Goal: Task Accomplishment & Management: Manage account settings

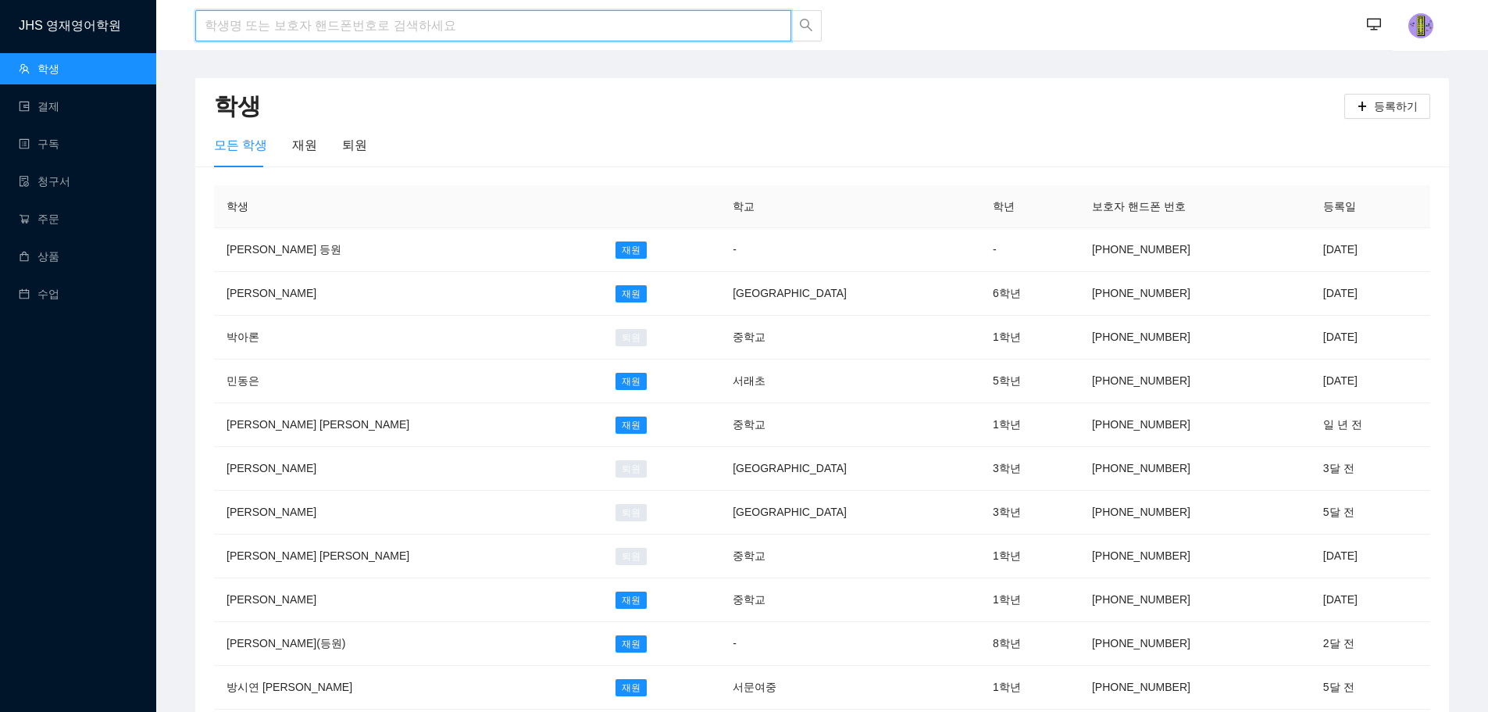
click at [259, 30] on input "search" at bounding box center [493, 25] width 596 height 31
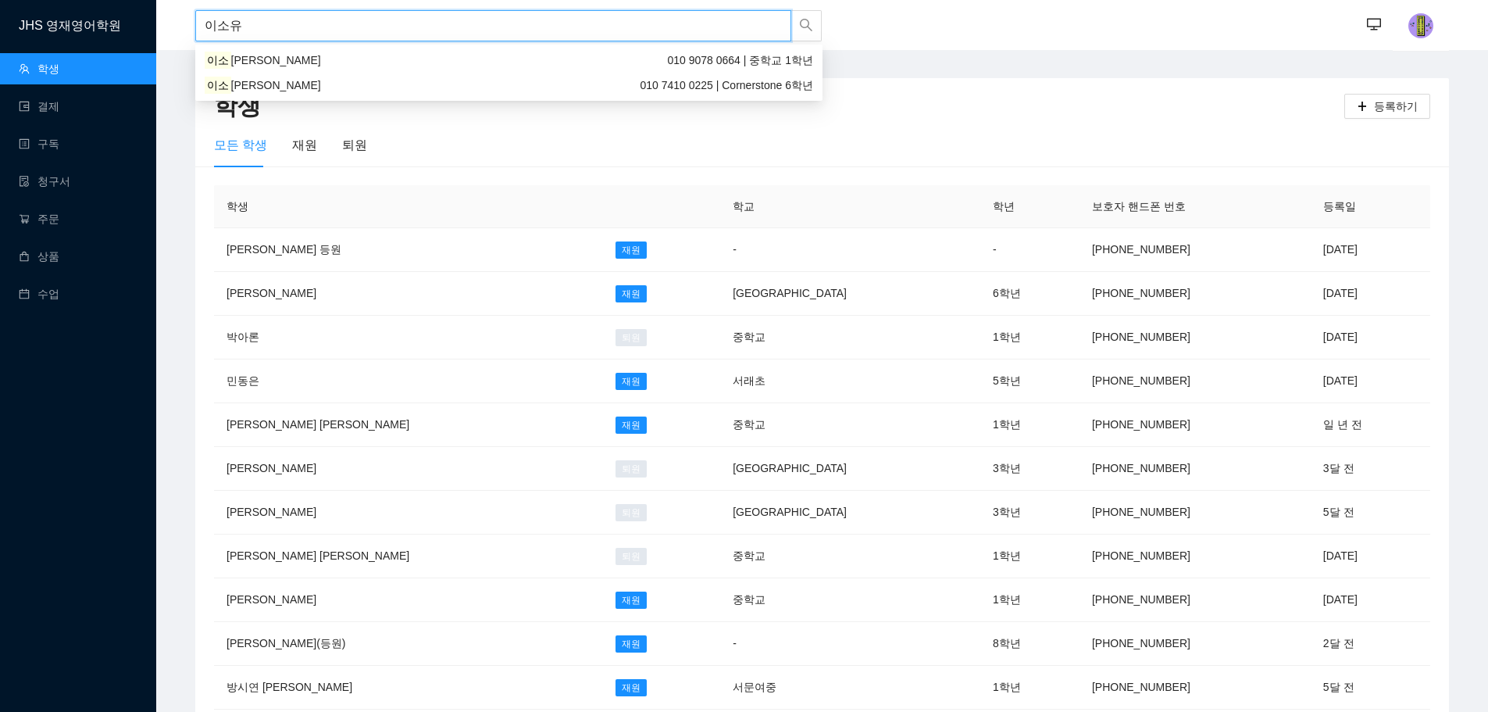
type input "[PERSON_NAME]"
click at [270, 80] on div "[PERSON_NAME] [PERSON_NAME] 010 7410 0225 | Cornerstone 6학년" at bounding box center [509, 85] width 609 height 17
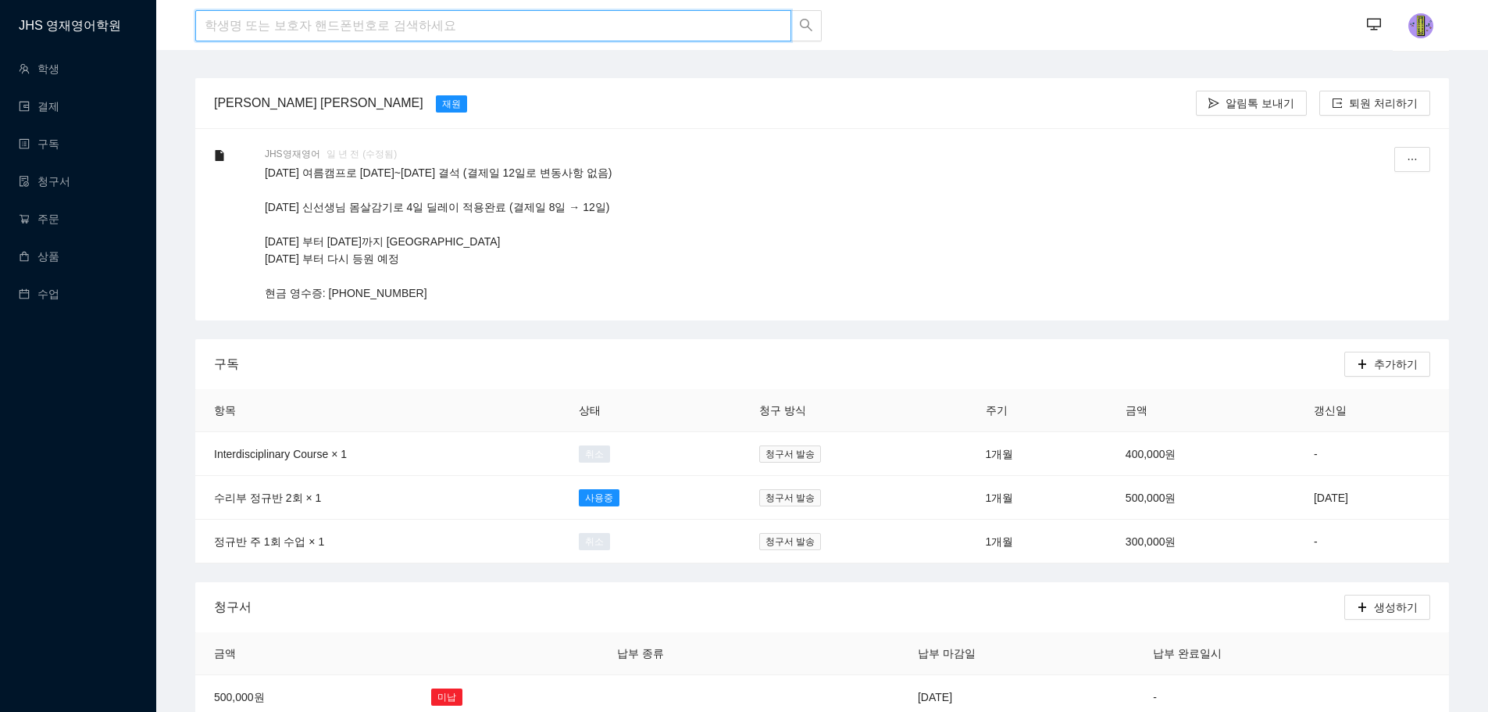
click at [244, 29] on input "search" at bounding box center [493, 25] width 596 height 31
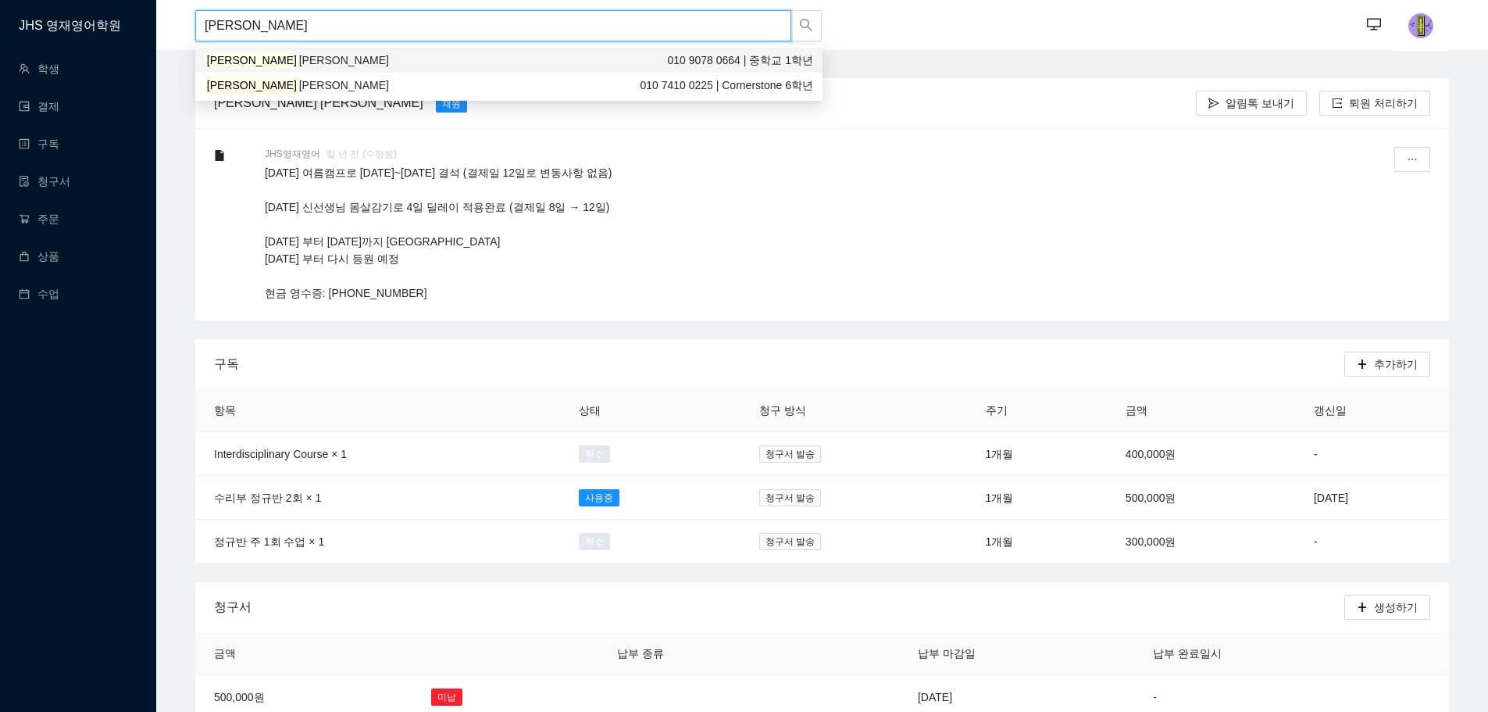
click at [248, 51] on div "[PERSON_NAME] [PERSON_NAME] 010 9078 0664 | 중학교 1학년" at bounding box center [508, 60] width 627 height 25
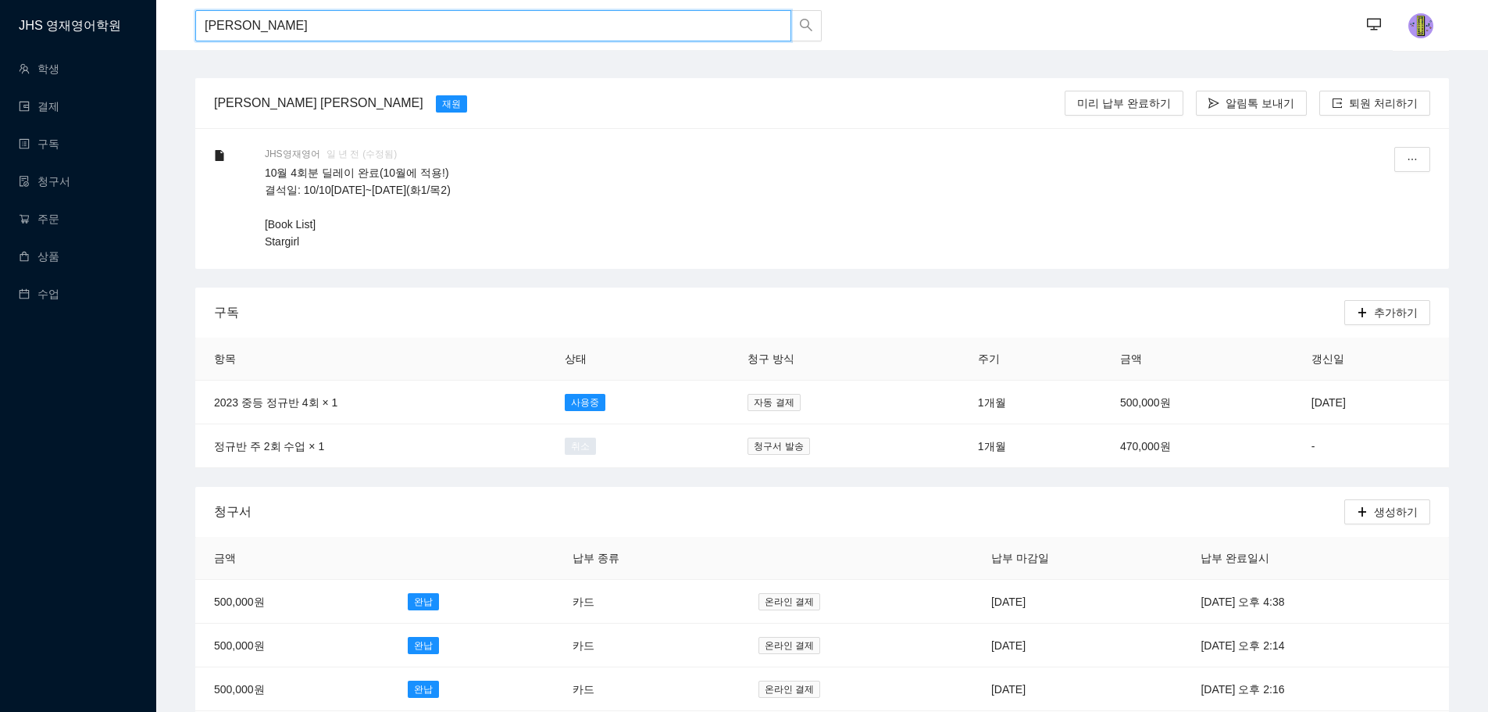
scroll to position [78, 0]
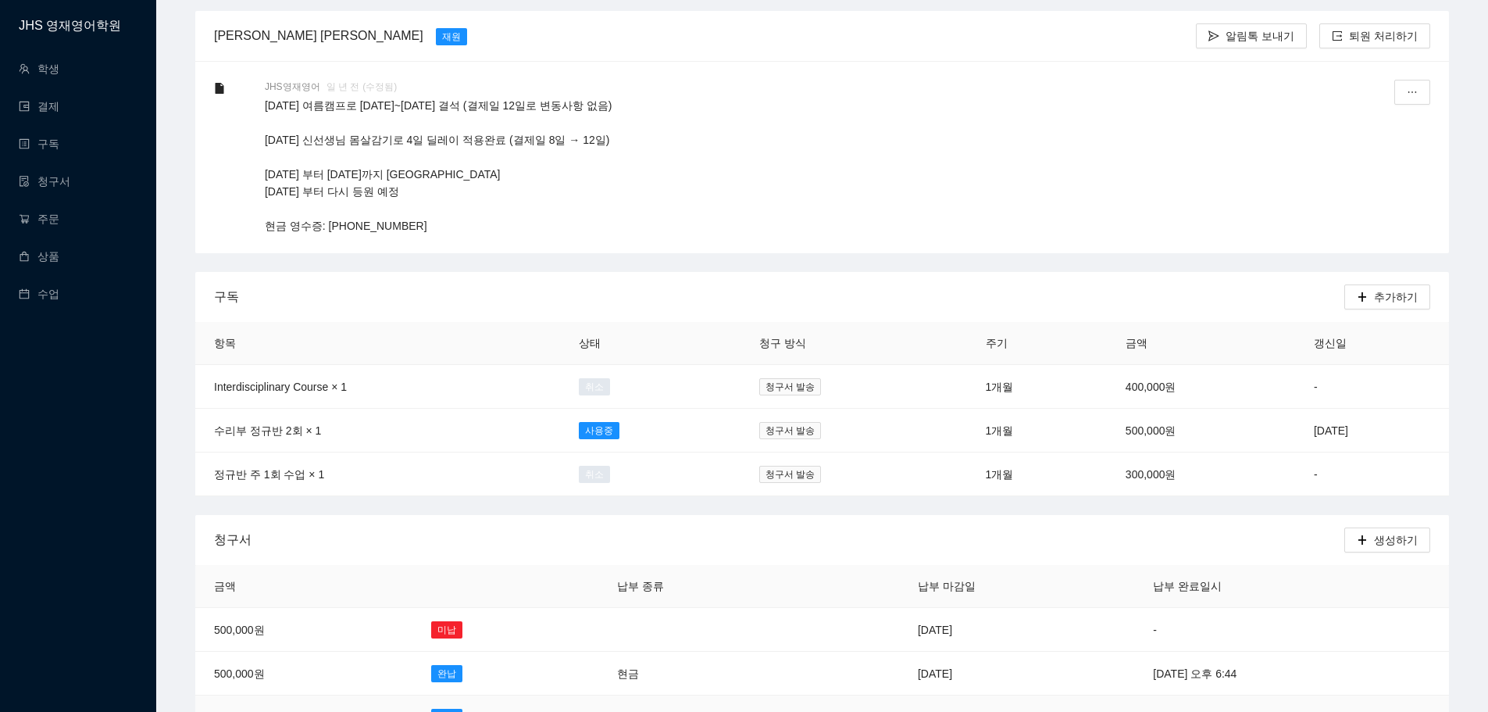
scroll to position [156, 0]
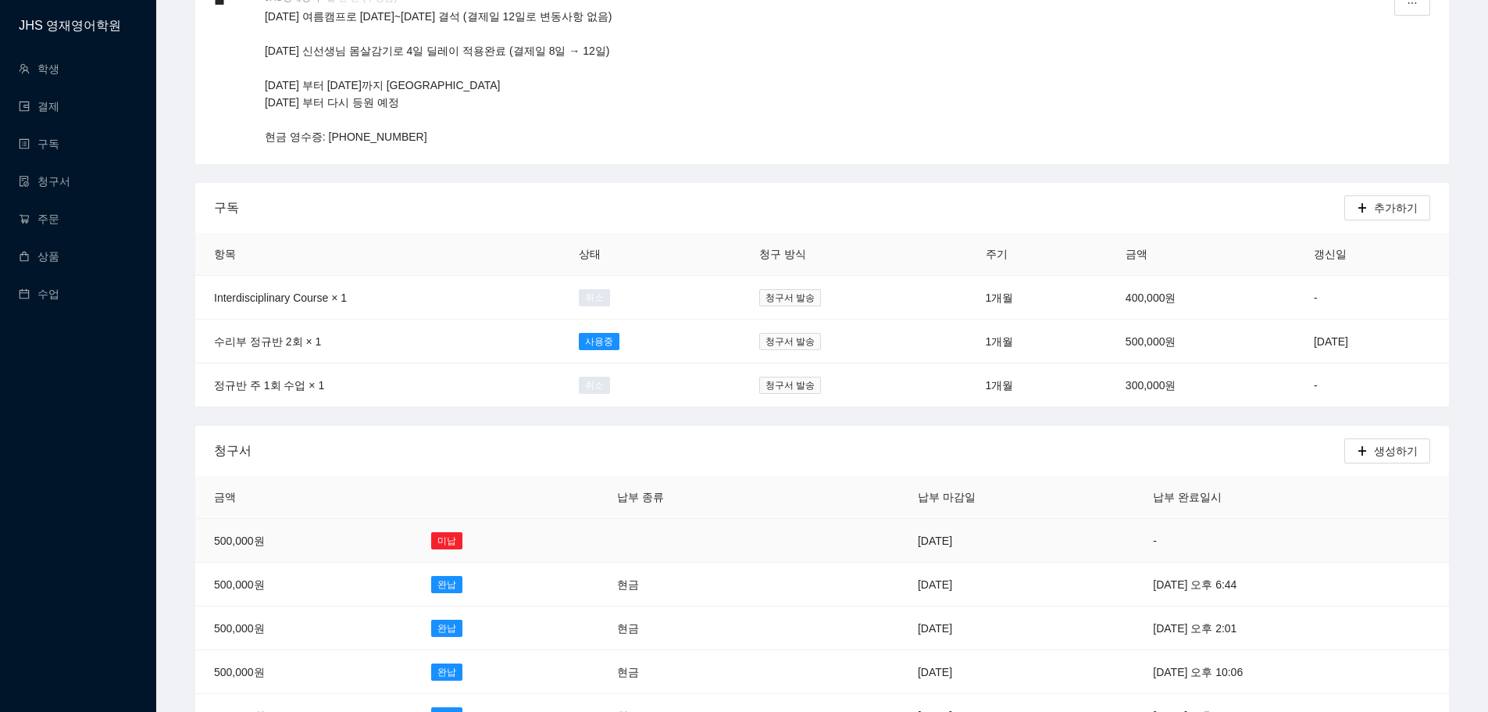
type input "[PERSON_NAME]"
click at [806, 550] on td at bounding box center [852, 541] width 93 height 44
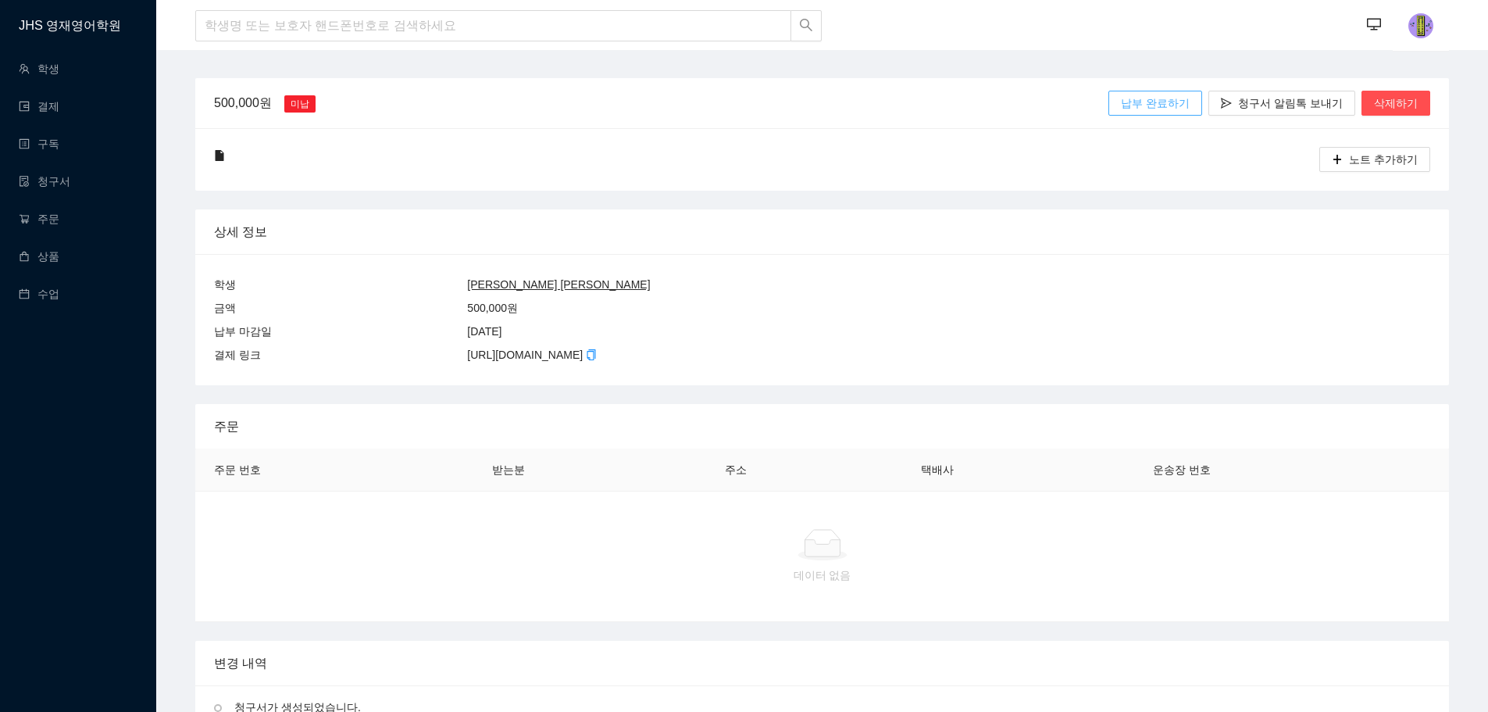
click at [1173, 109] on span "납부 완료하기" at bounding box center [1155, 103] width 69 height 17
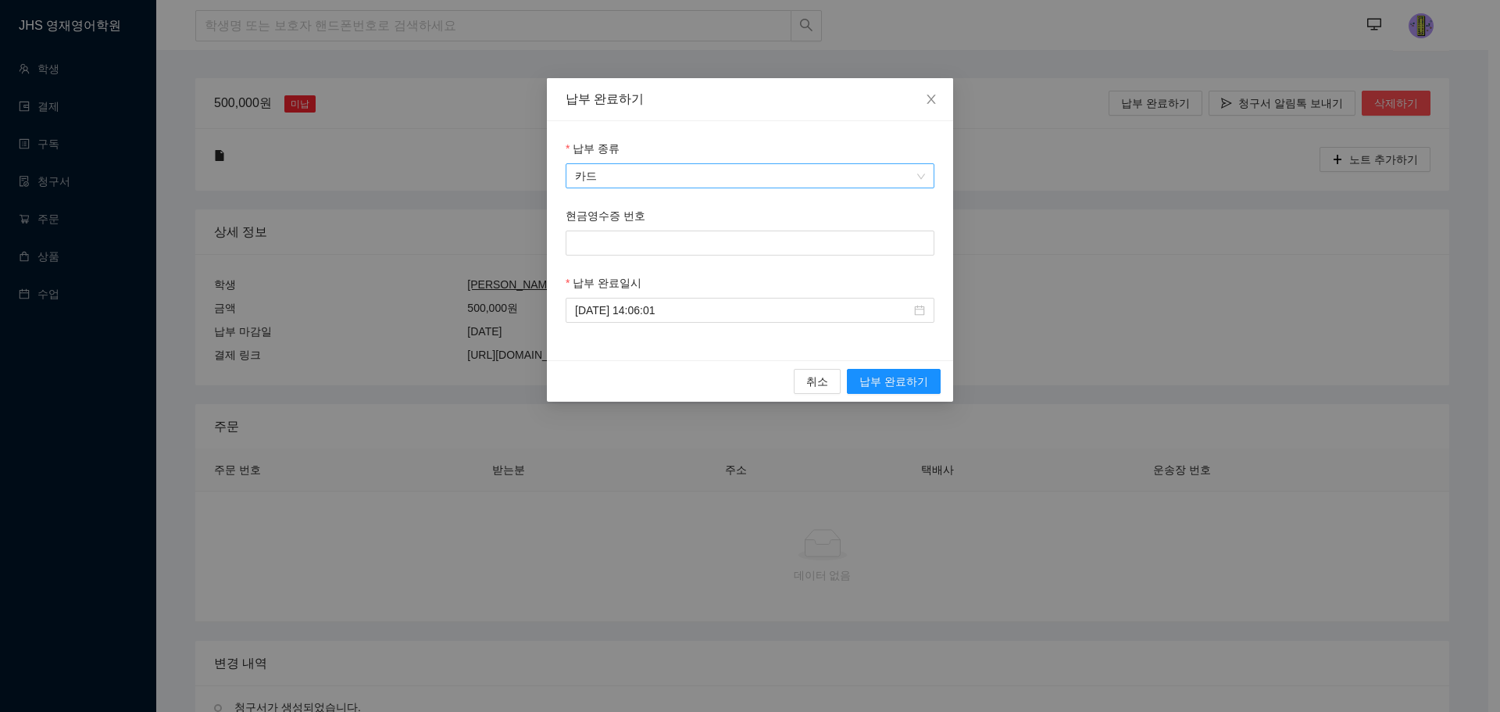
click at [792, 178] on span "카드" at bounding box center [750, 175] width 350 height 23
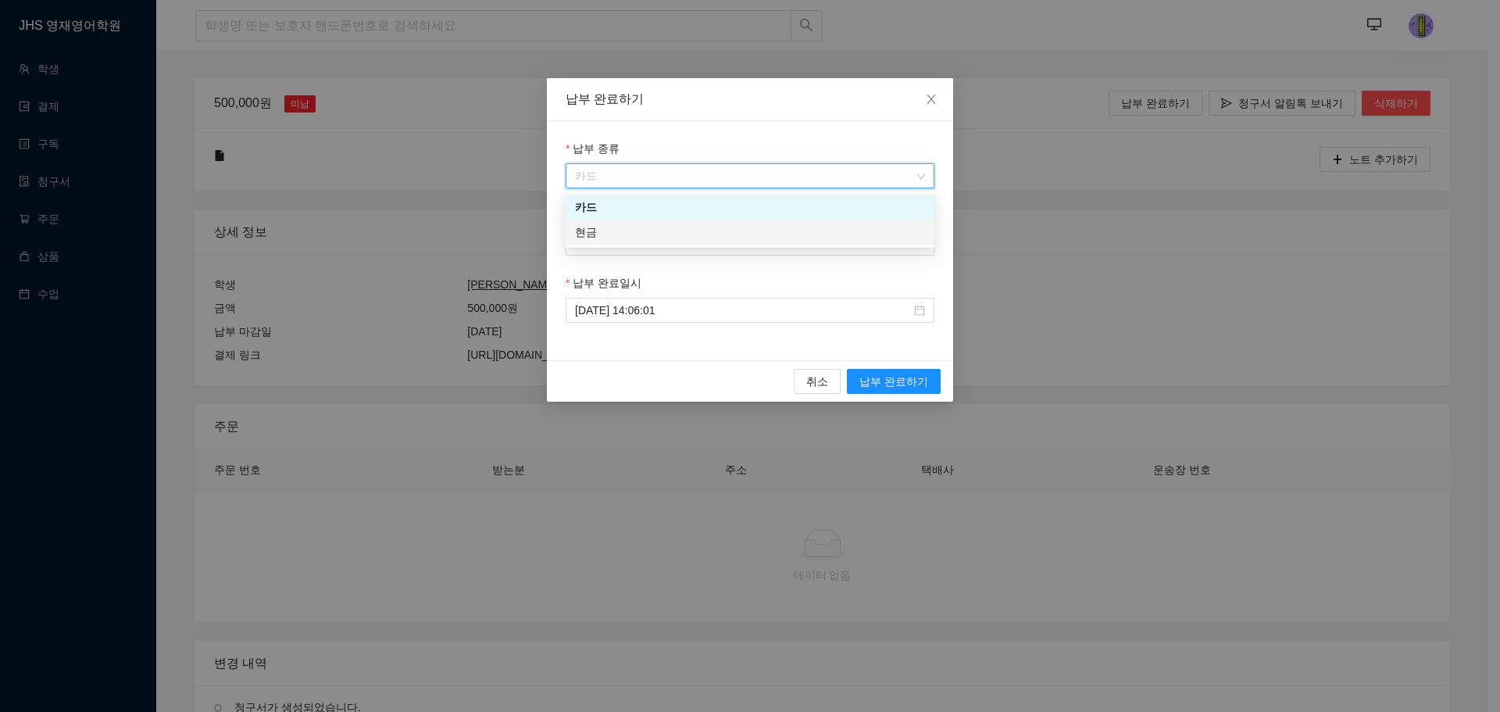
click at [681, 223] on div "현금" at bounding box center [750, 231] width 350 height 17
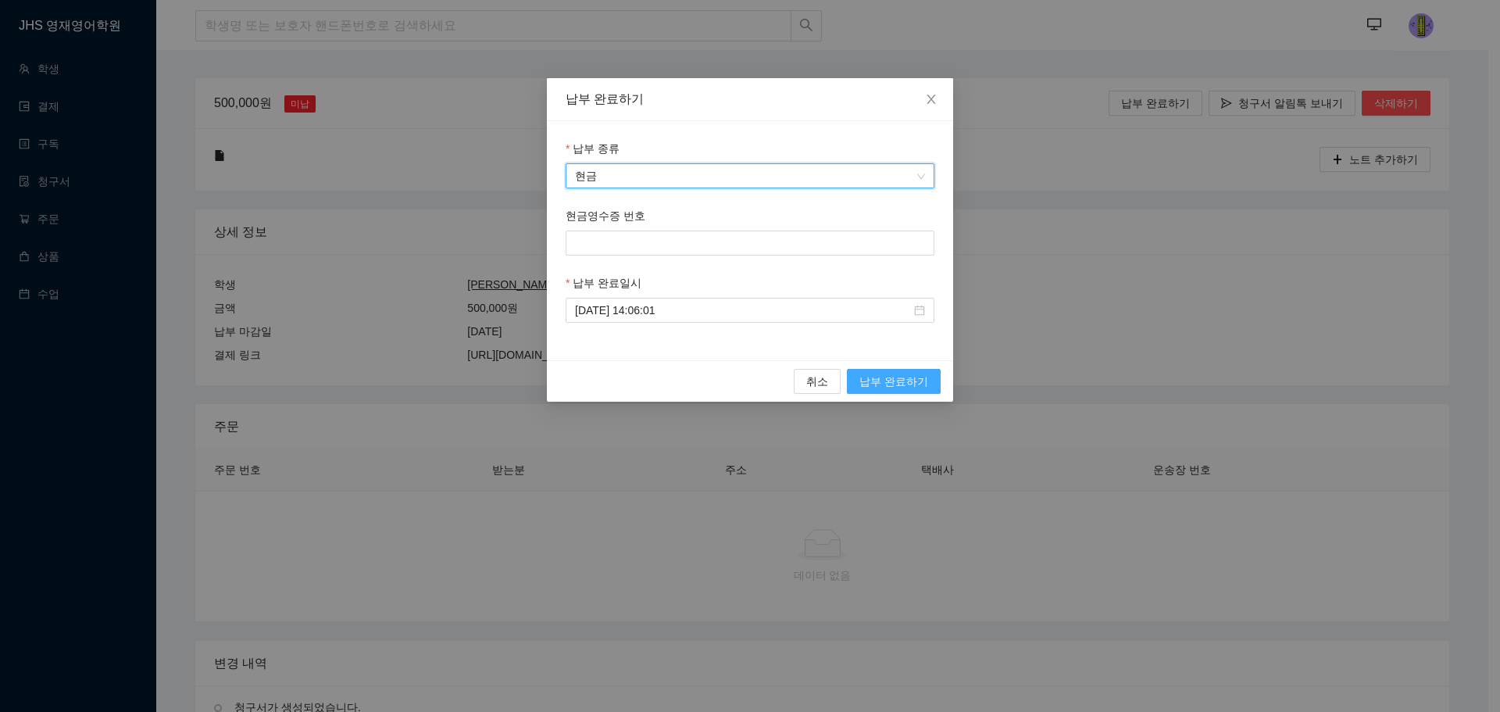
click at [922, 380] on span "납부 완료하기" at bounding box center [893, 381] width 69 height 17
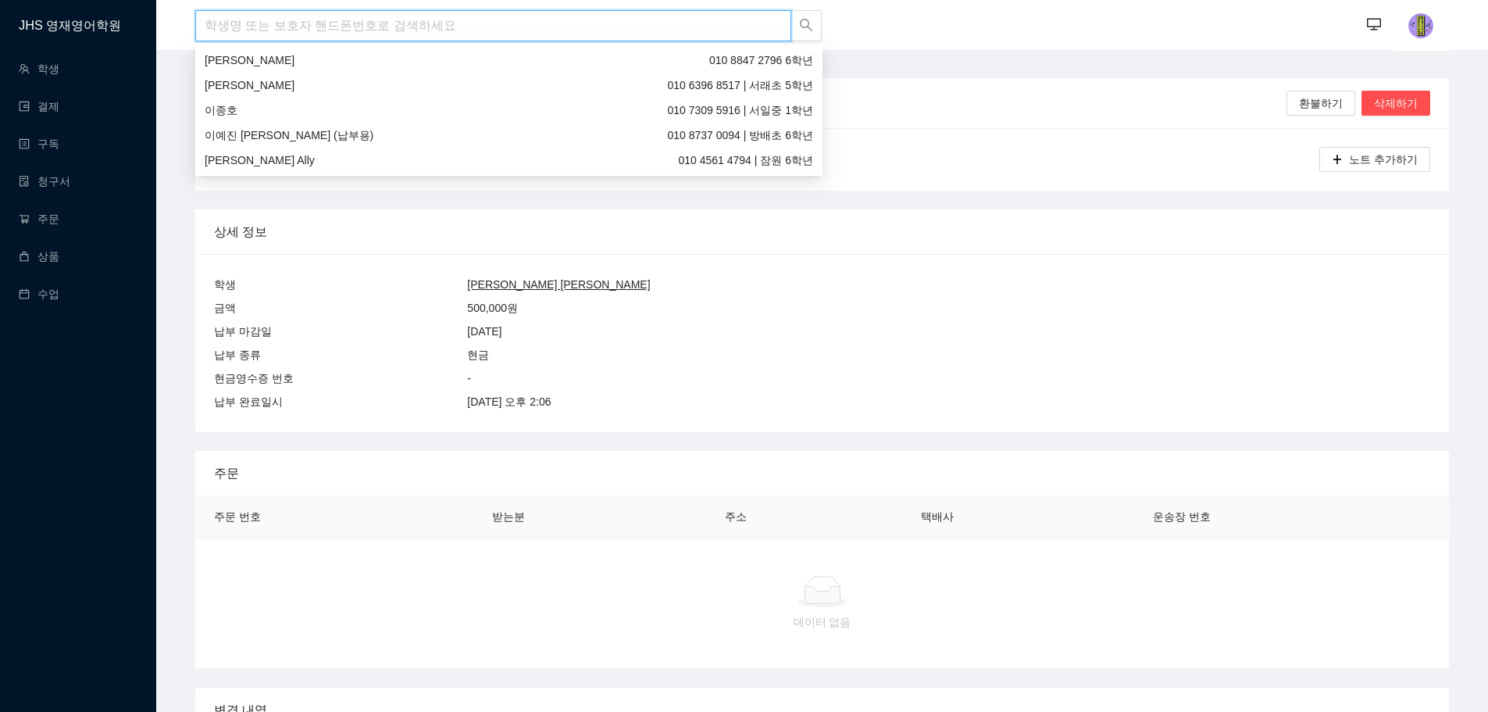
click at [319, 18] on input "search" at bounding box center [493, 25] width 596 height 31
type input "은우"
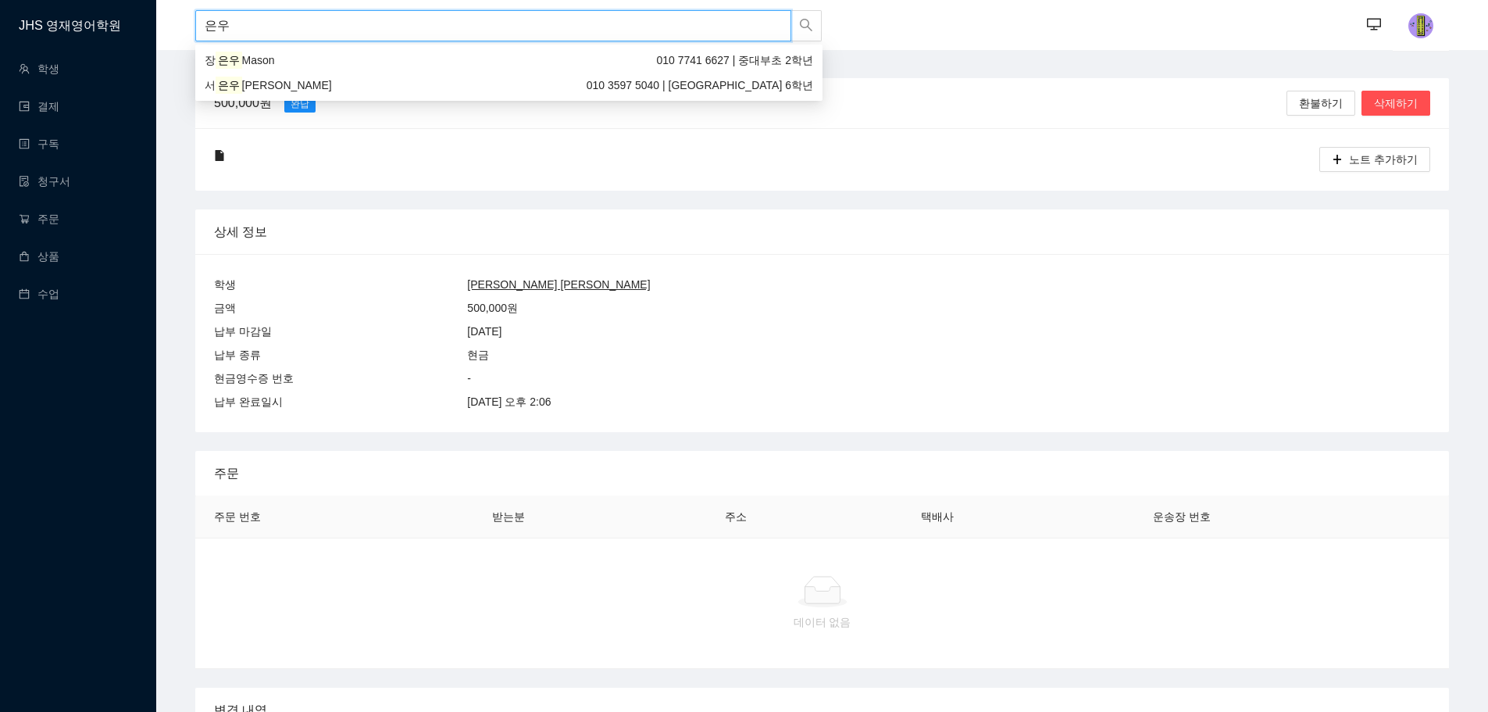
click at [244, 79] on span "[PERSON_NAME]" at bounding box center [287, 85] width 90 height 12
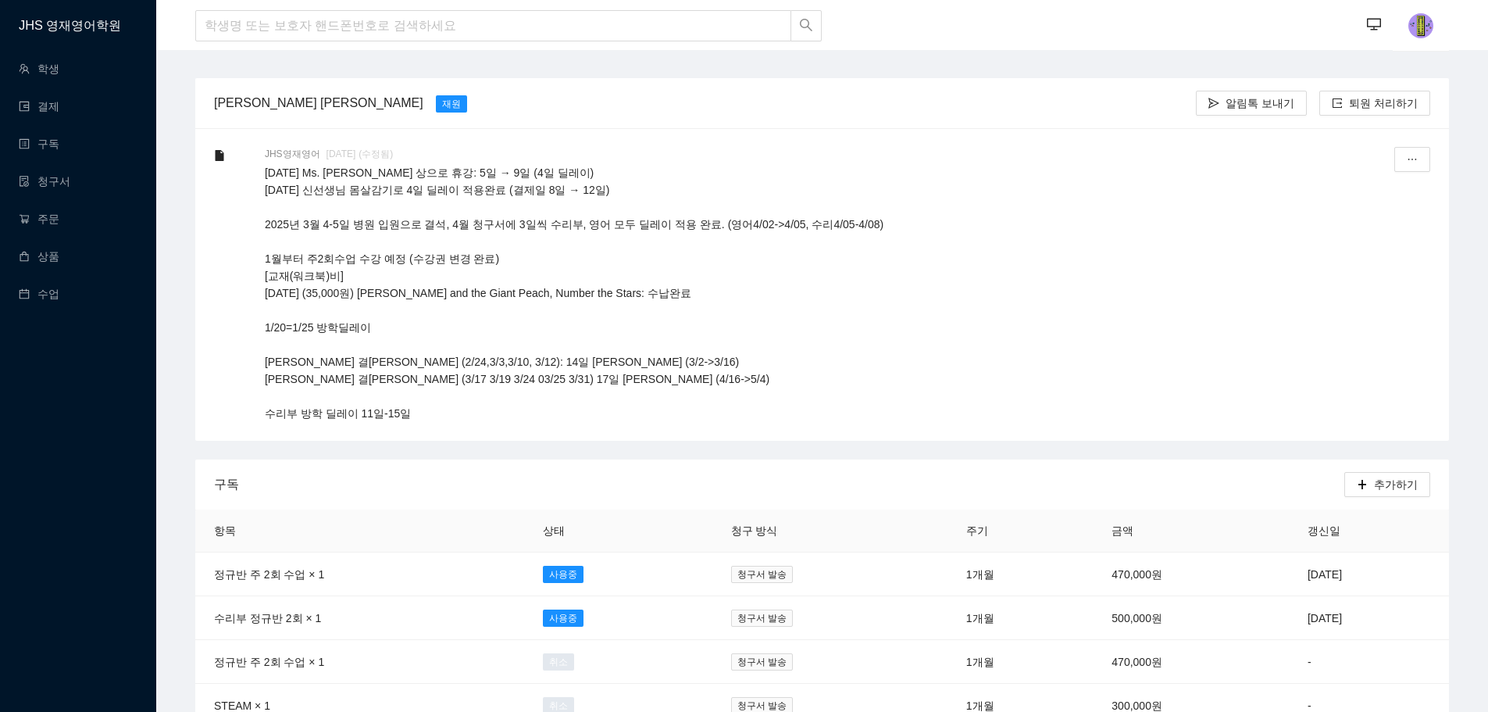
click at [497, 48] on div at bounding box center [508, 26] width 627 height 52
click at [497, 42] on div at bounding box center [508, 26] width 627 height 52
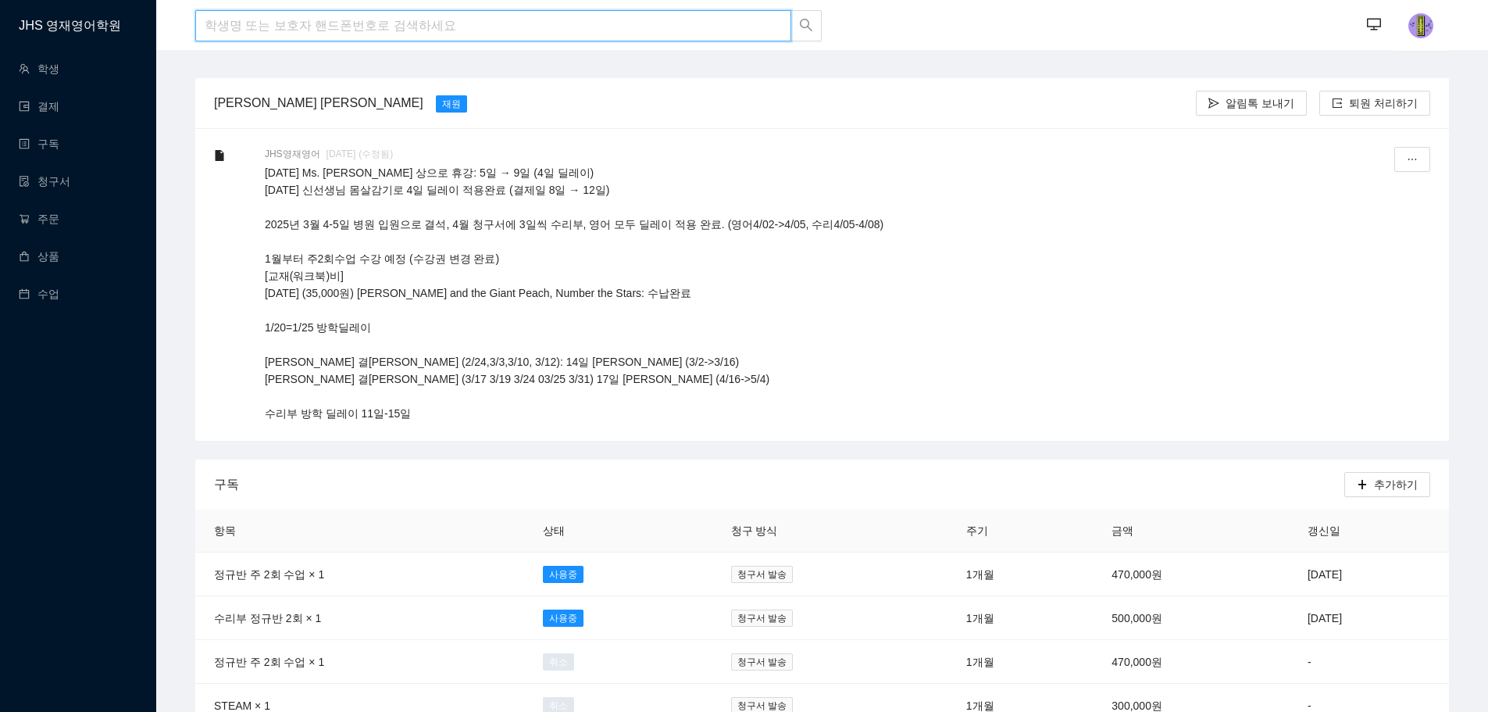
click at [498, 37] on input "search" at bounding box center [493, 25] width 596 height 31
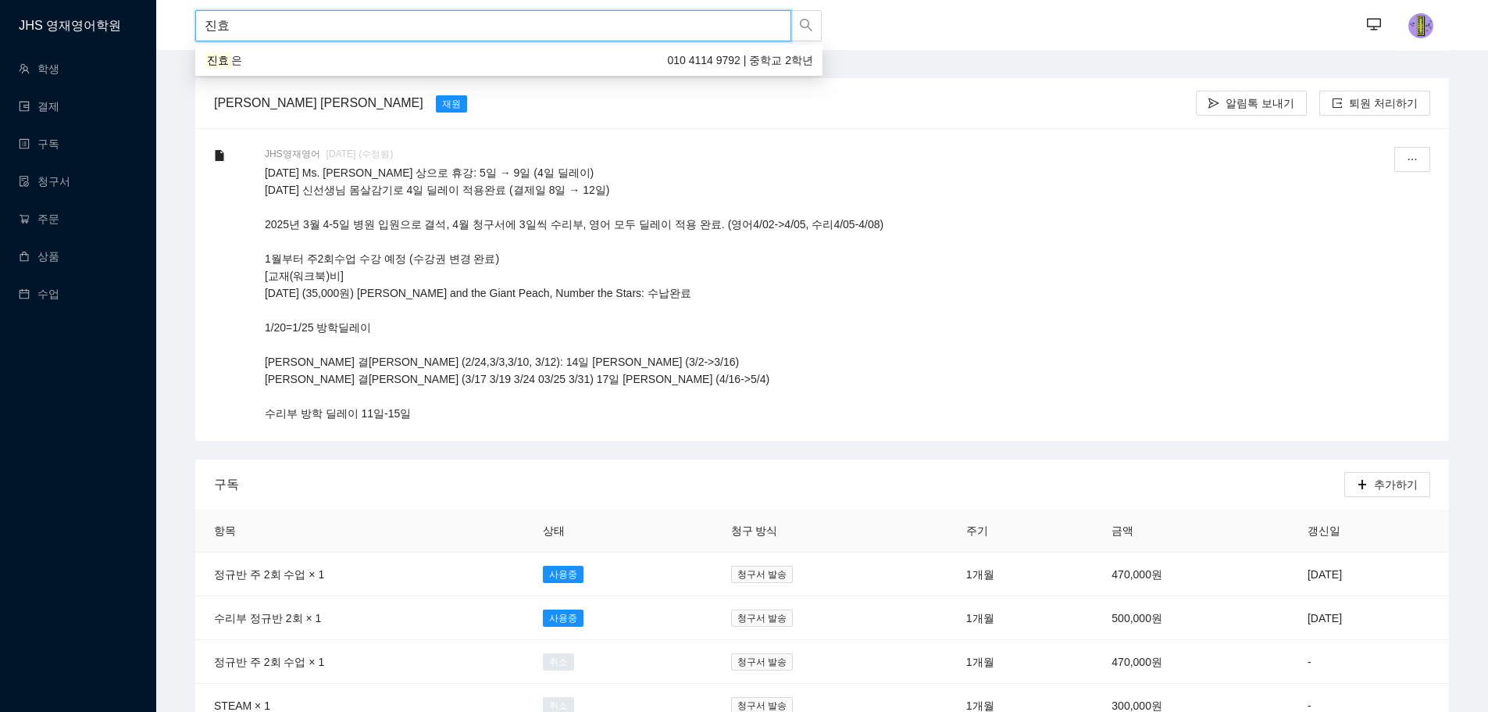
click at [473, 57] on div "진효 은 010 4114 9792 | 중학교 2학년" at bounding box center [509, 60] width 609 height 17
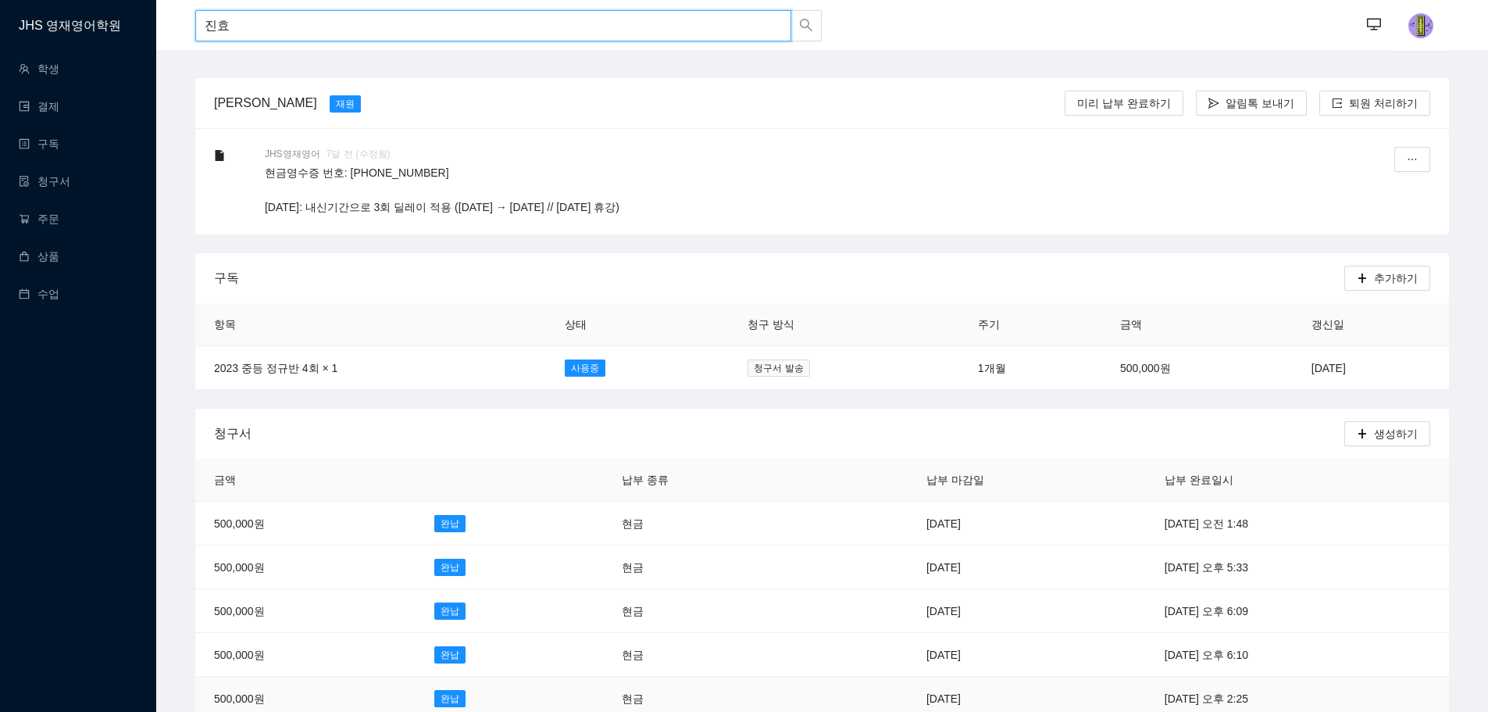
type input "진효"
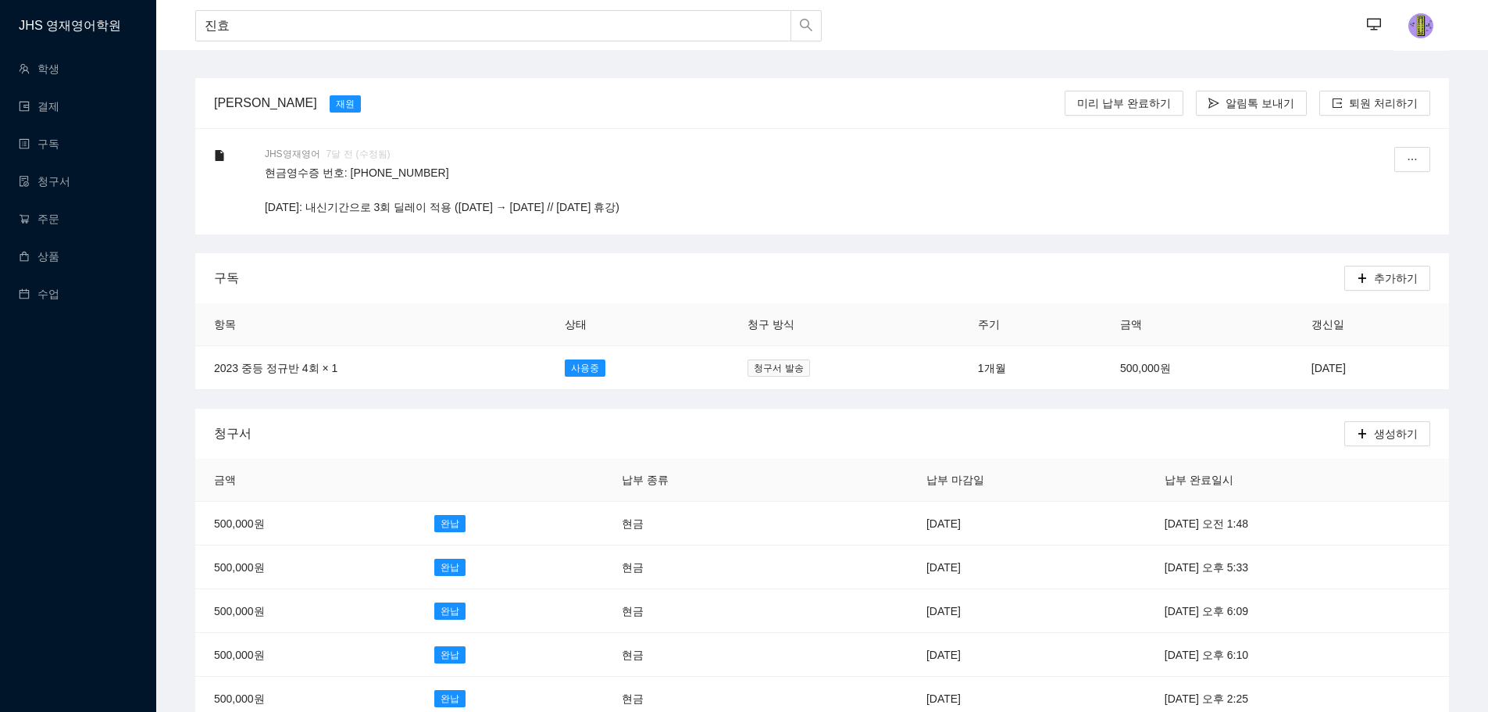
drag, startPoint x: 1040, startPoint y: 27, endPoint x: 991, endPoint y: 11, distance: 51.9
click at [1040, 27] on div "··· ···" at bounding box center [1136, 26] width 630 height 52
